Goal: Information Seeking & Learning: Learn about a topic

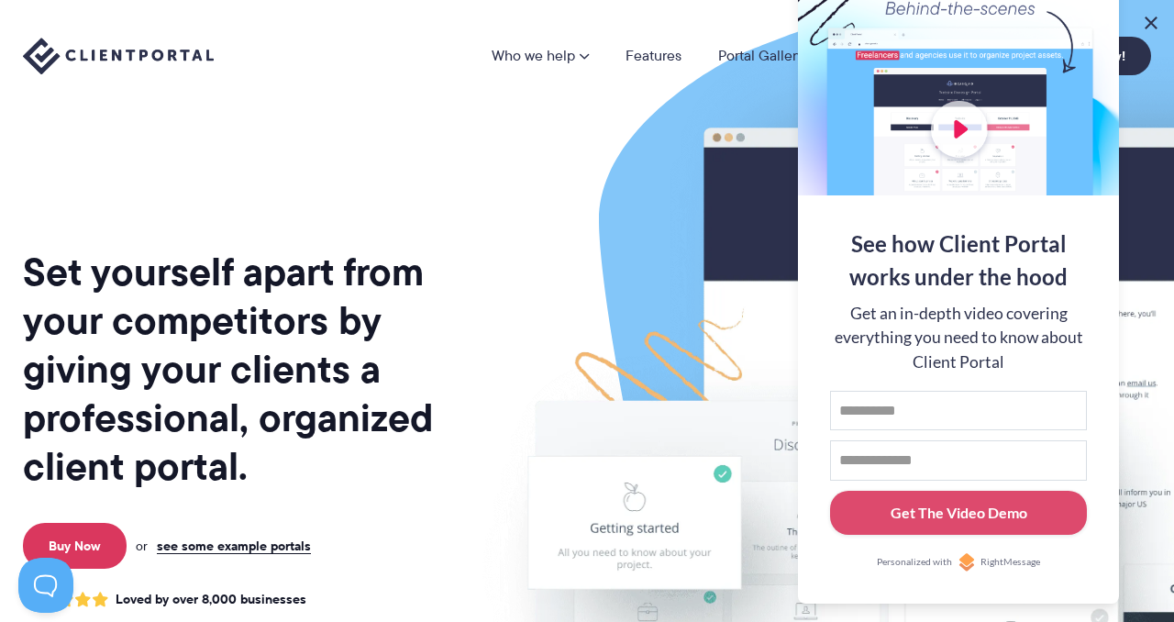
click at [1144, 20] on button at bounding box center [1151, 23] width 22 height 22
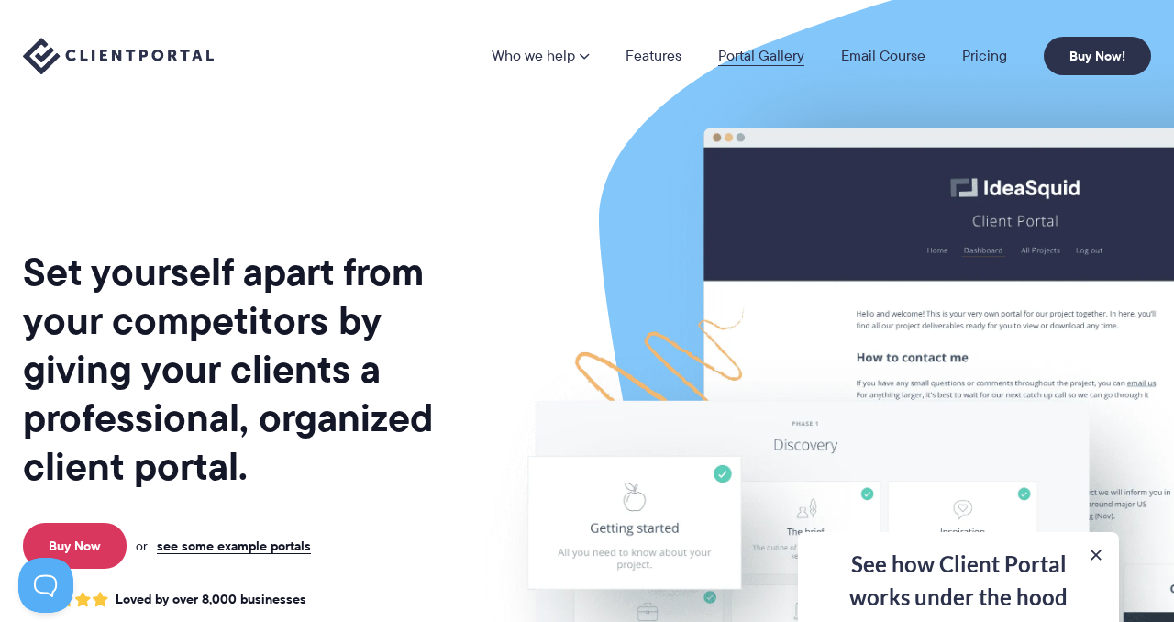
click at [751, 57] on link "Portal Gallery" at bounding box center [761, 56] width 86 height 15
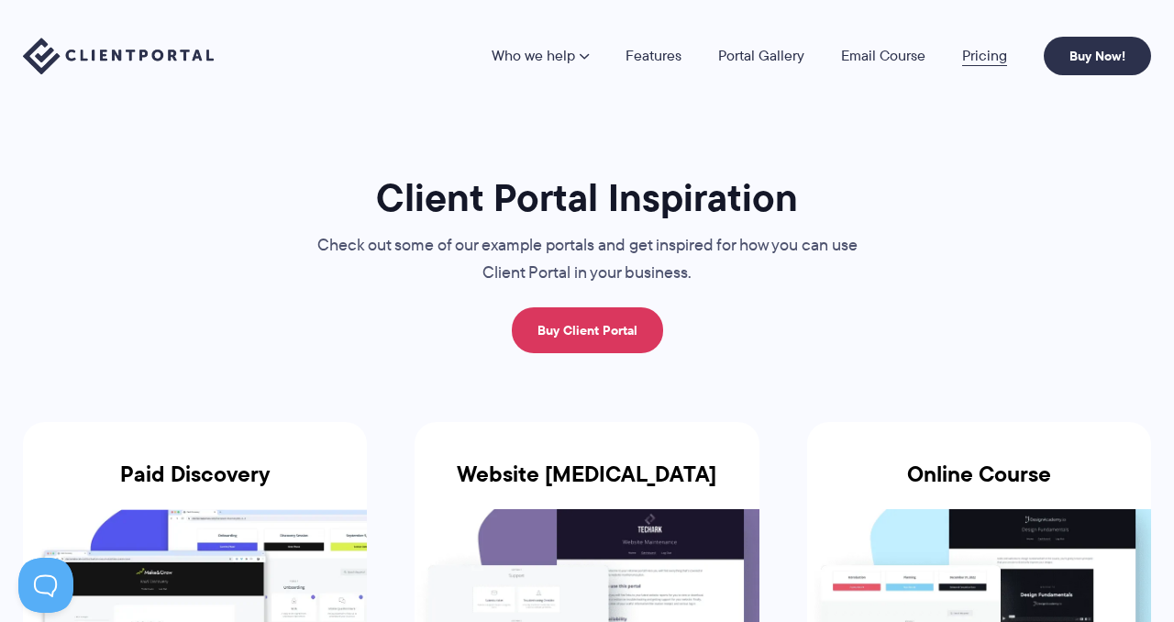
click at [977, 54] on link "Pricing" at bounding box center [984, 56] width 45 height 15
